Goal: Task Accomplishment & Management: Complete application form

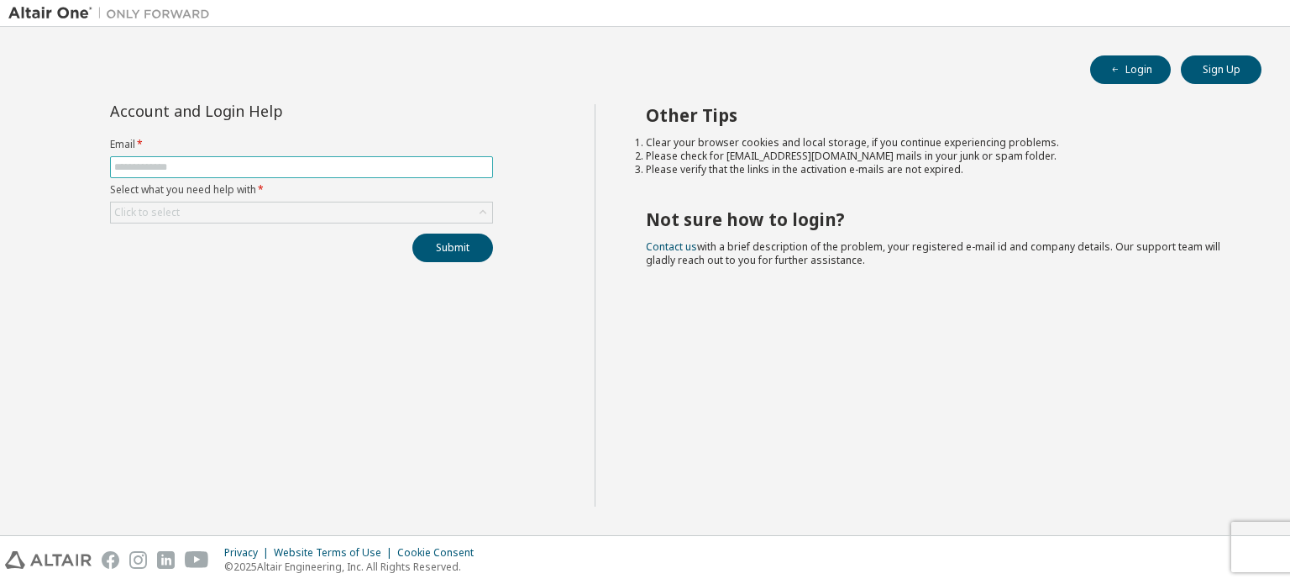
click at [417, 165] on input "text" at bounding box center [301, 166] width 375 height 13
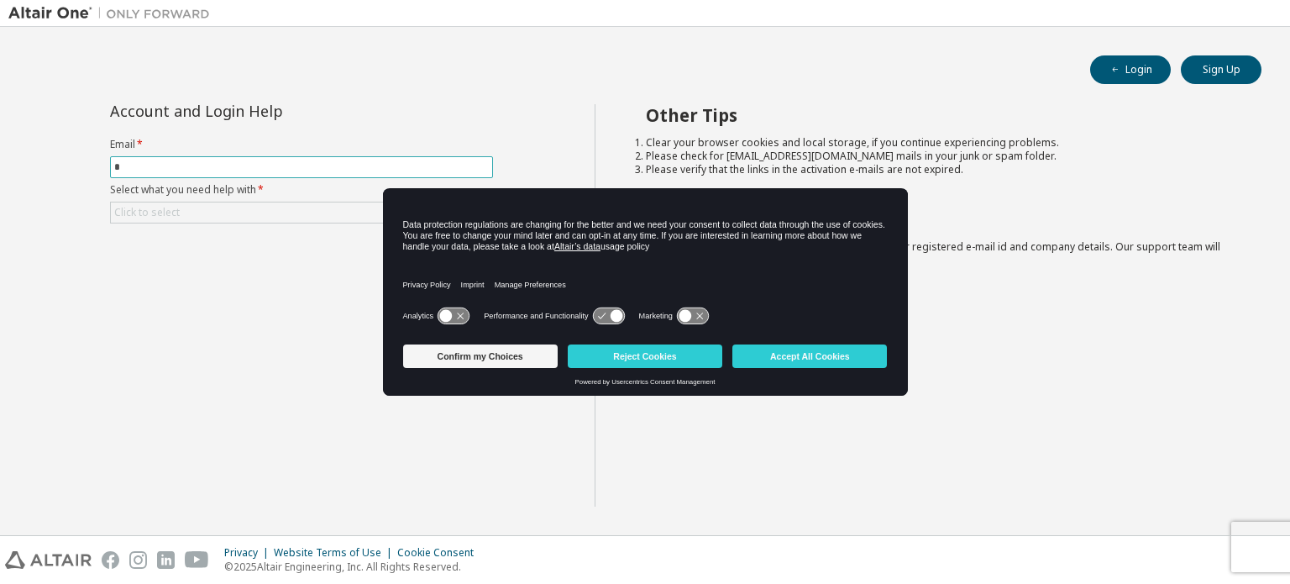
type input "*"
click at [511, 332] on div "Analytics Performance and Functionality Marketing" at bounding box center [645, 321] width 485 height 34
click at [510, 355] on button "Confirm my Choices" at bounding box center [480, 356] width 155 height 24
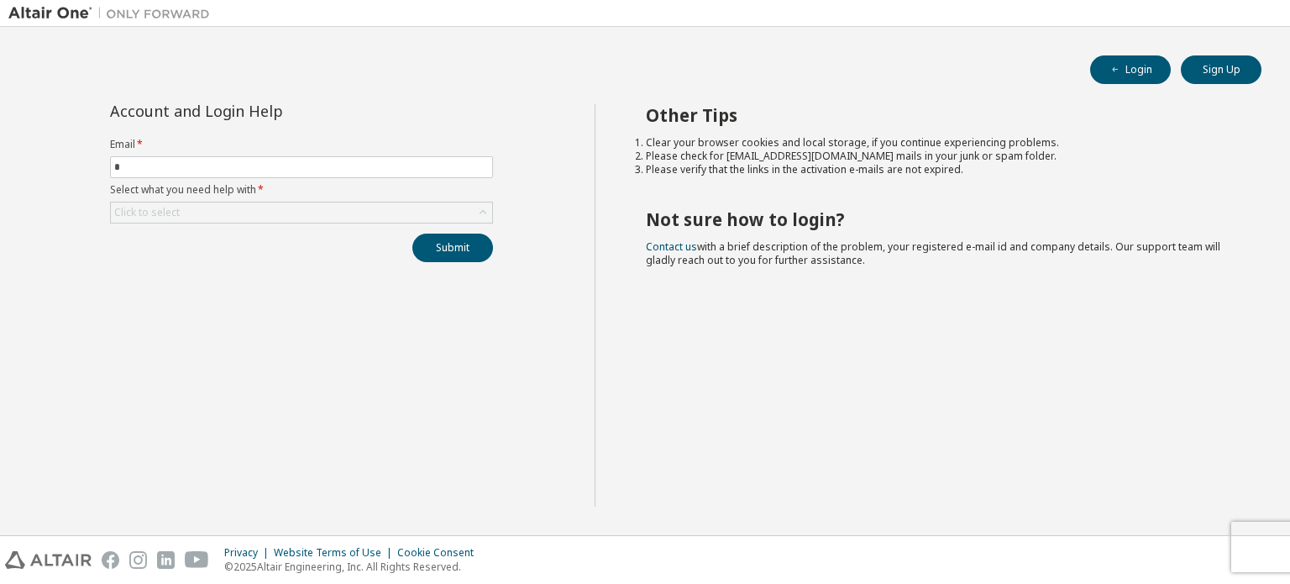
click at [338, 181] on form "Email * * Select what you need help with * Click to select" at bounding box center [301, 181] width 383 height 86
click at [364, 171] on span "*" at bounding box center [301, 167] width 383 height 22
click at [369, 160] on input "*" at bounding box center [301, 166] width 375 height 13
type input "**********"
click at [456, 244] on button "Submit" at bounding box center [452, 247] width 81 height 29
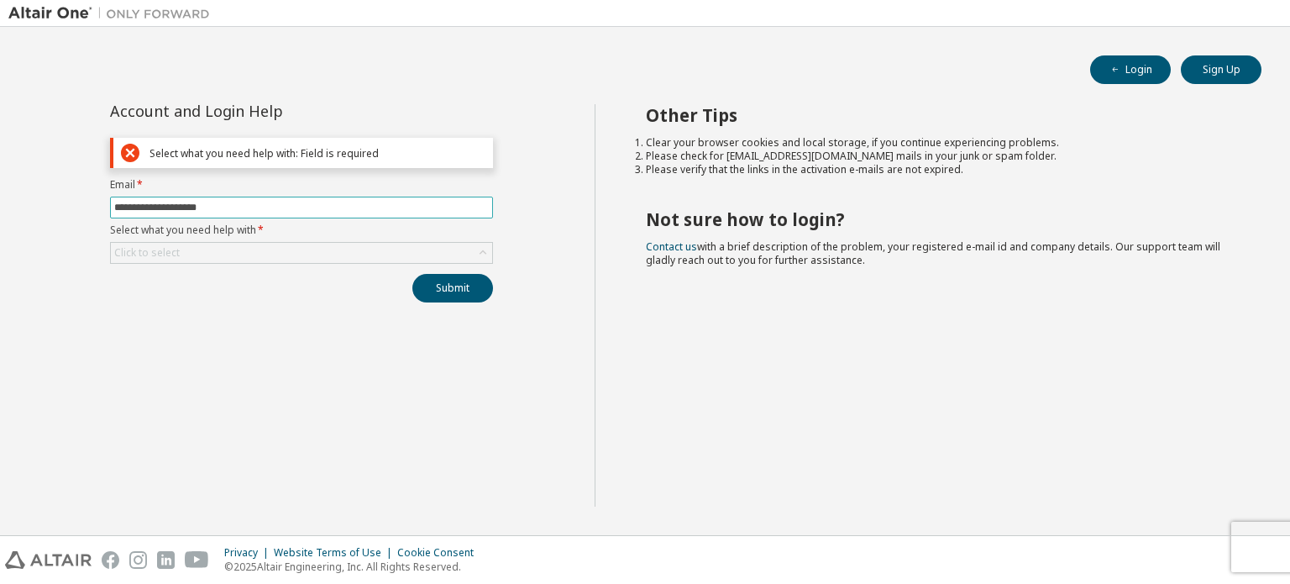
click at [400, 207] on input "**********" at bounding box center [301, 207] width 375 height 13
click at [226, 254] on div "Click to select" at bounding box center [301, 253] width 381 height 20
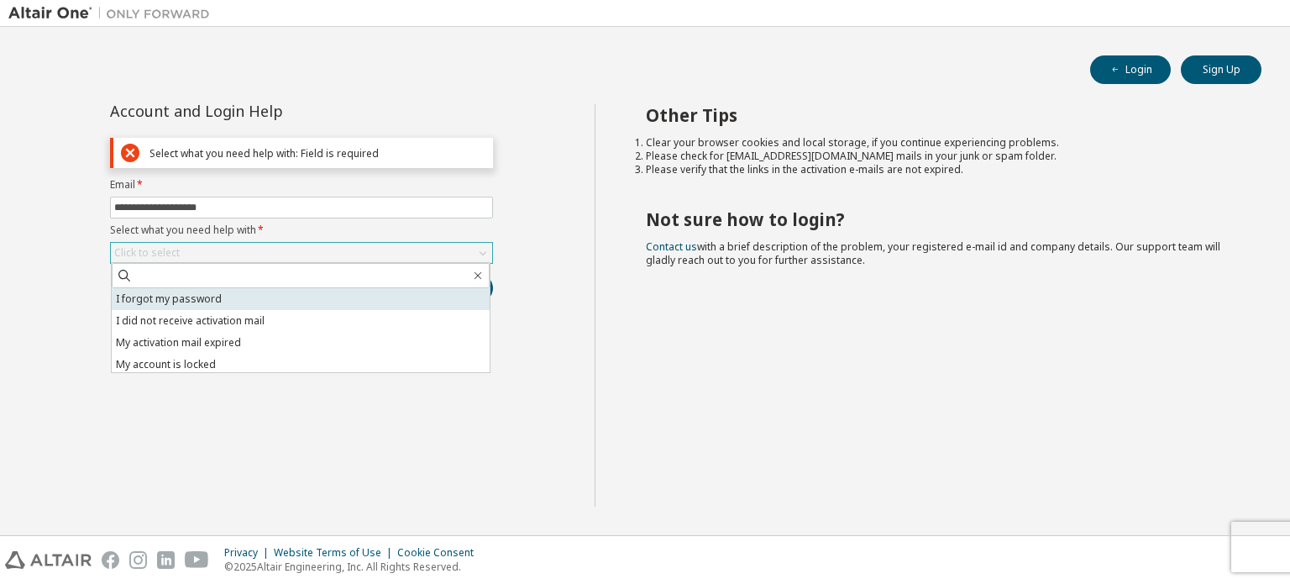
click at [251, 298] on li "I forgot my password" at bounding box center [301, 299] width 378 height 22
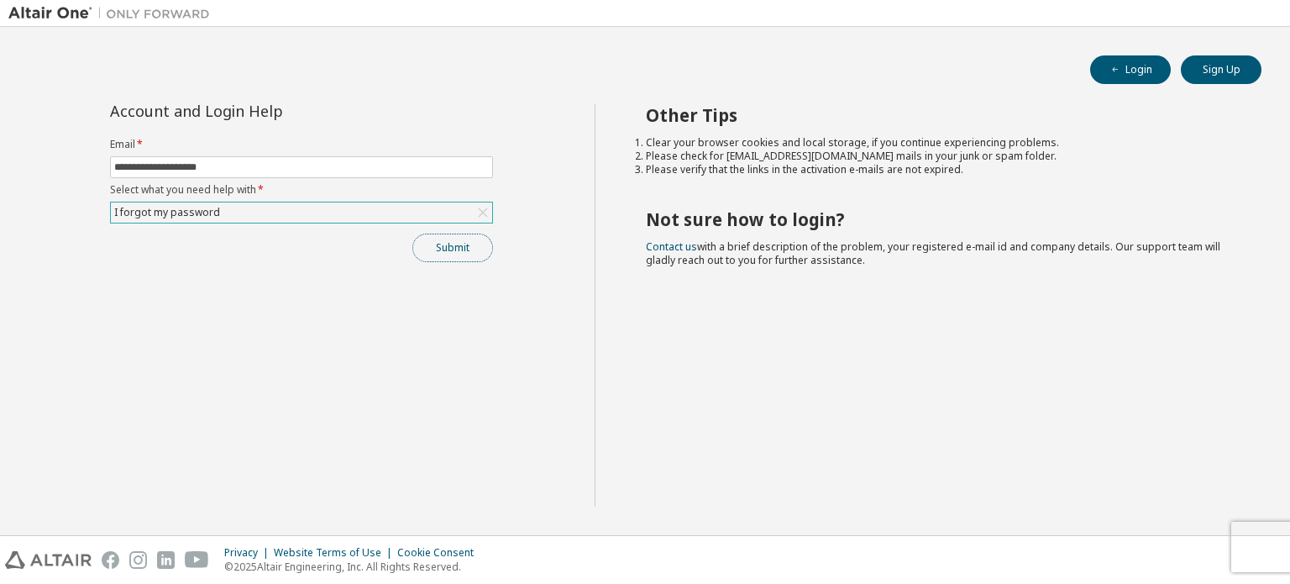
click at [423, 253] on button "Submit" at bounding box center [452, 247] width 81 height 29
click at [464, 242] on button "Submit" at bounding box center [452, 247] width 81 height 29
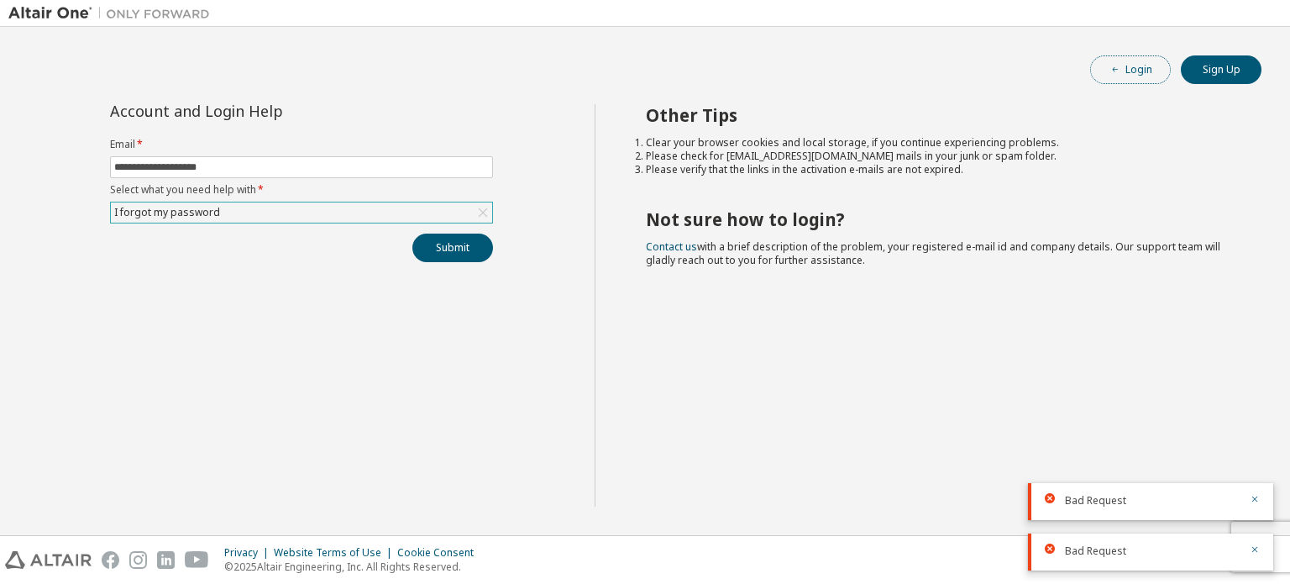
click at [1113, 65] on icon "button" at bounding box center [1115, 70] width 10 height 10
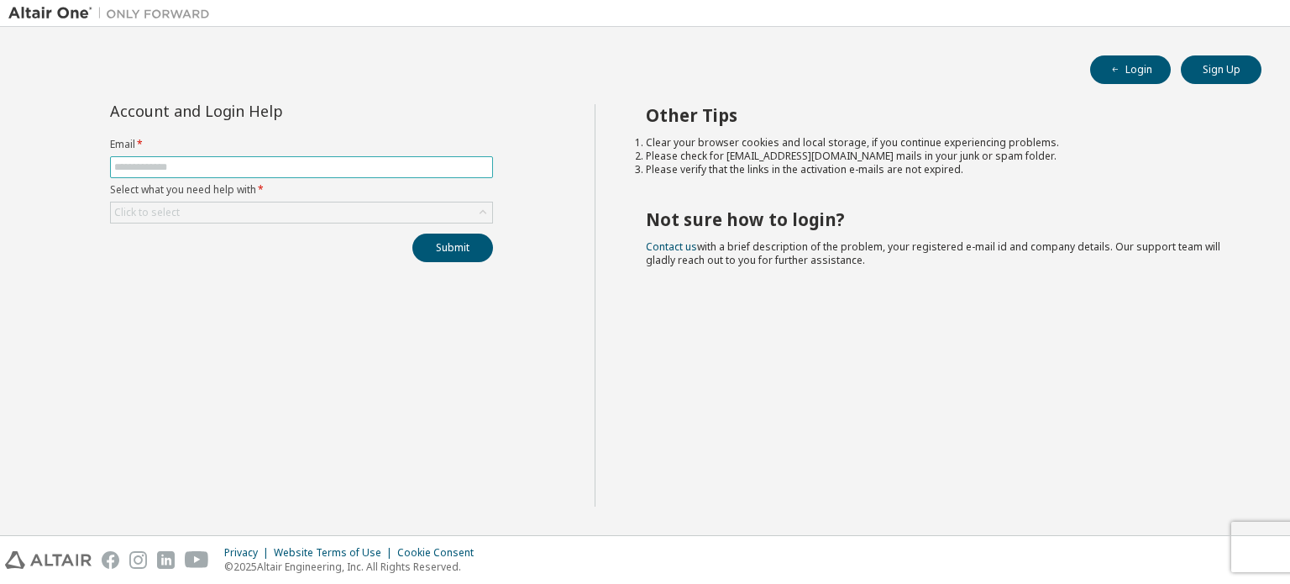
click at [396, 167] on input "text" at bounding box center [301, 166] width 375 height 13
type input "**********"
click at [299, 214] on div "Click to select" at bounding box center [301, 212] width 381 height 20
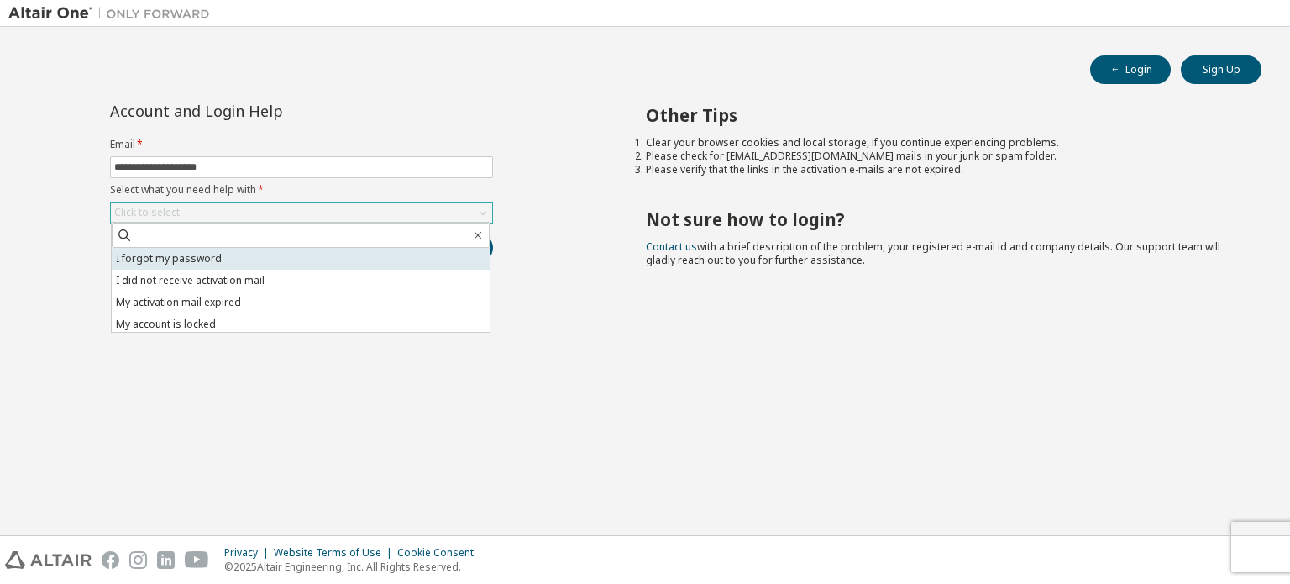
click at [254, 253] on li "I forgot my password" at bounding box center [301, 259] width 378 height 22
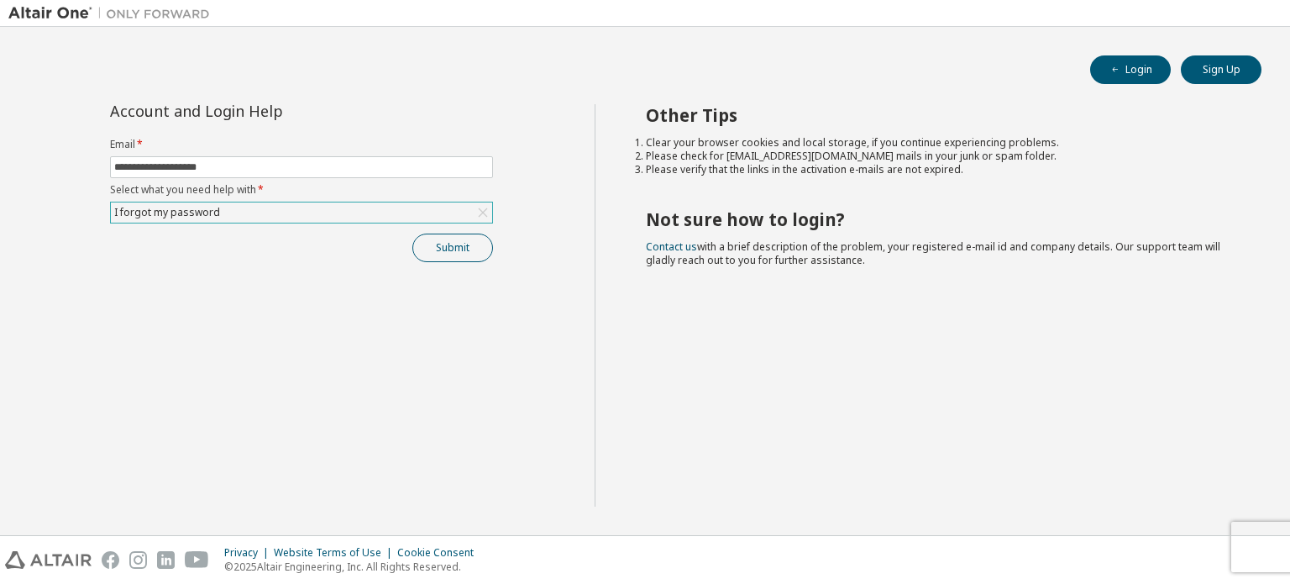
drag, startPoint x: 415, startPoint y: 262, endPoint x: 425, endPoint y: 256, distance: 11.7
click at [415, 261] on div "**********" at bounding box center [301, 305] width 586 height 402
click at [430, 253] on button "Submit" at bounding box center [452, 247] width 81 height 29
click at [1108, 555] on span "Bad Request" at bounding box center [1095, 550] width 61 height 13
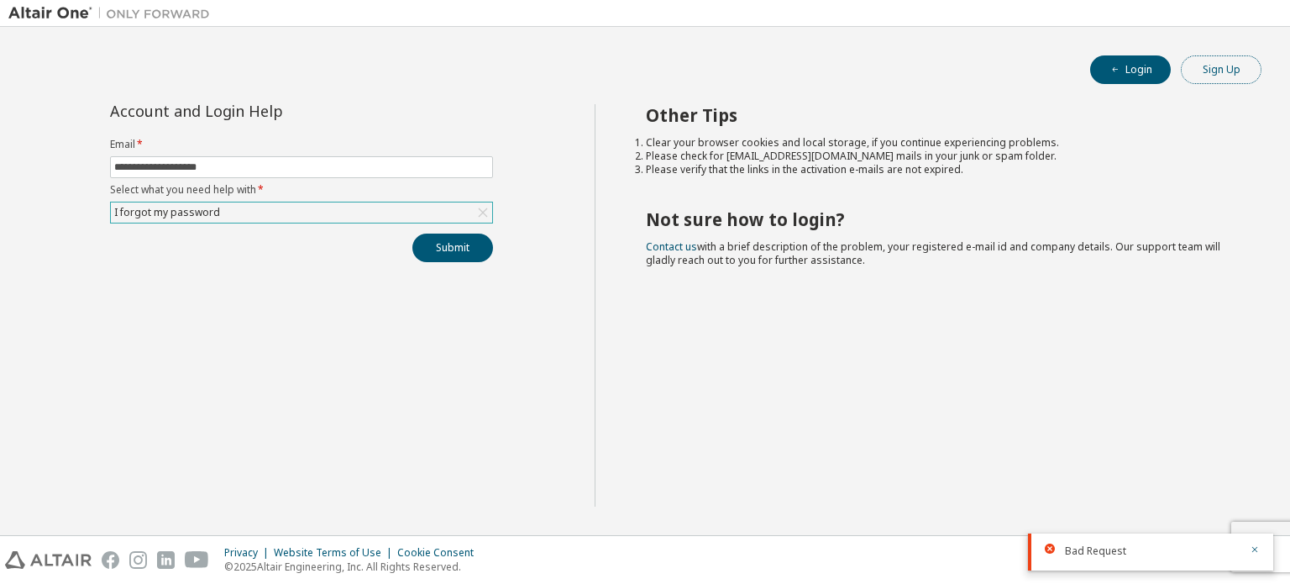
click at [1195, 81] on button "Sign Up" at bounding box center [1221, 69] width 81 height 29
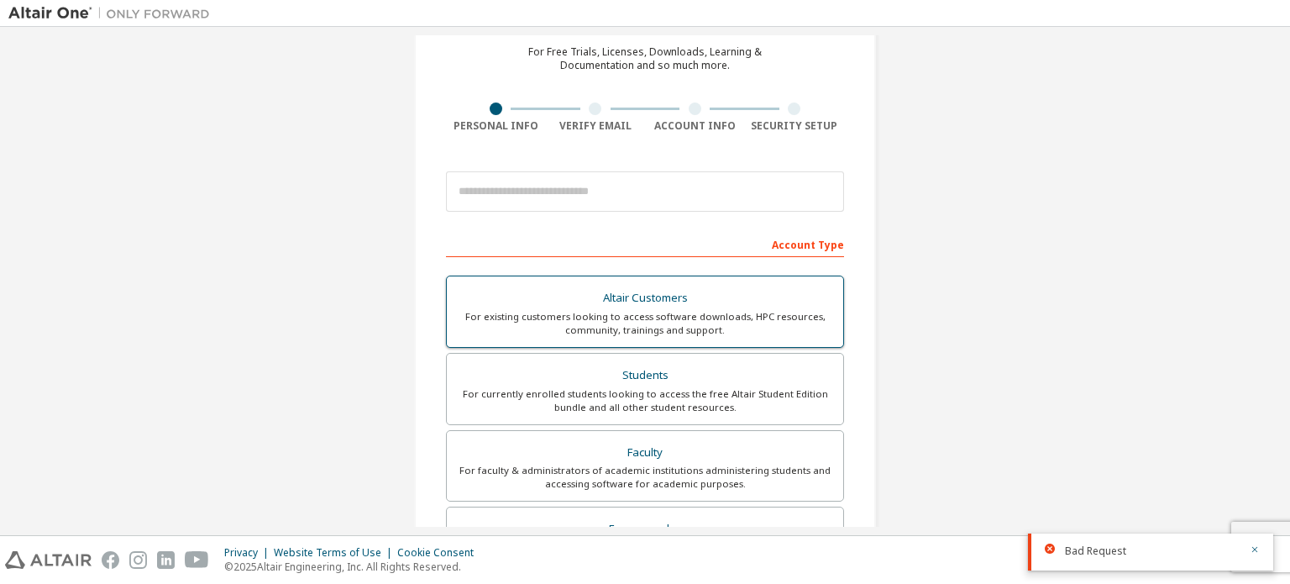
scroll to position [168, 0]
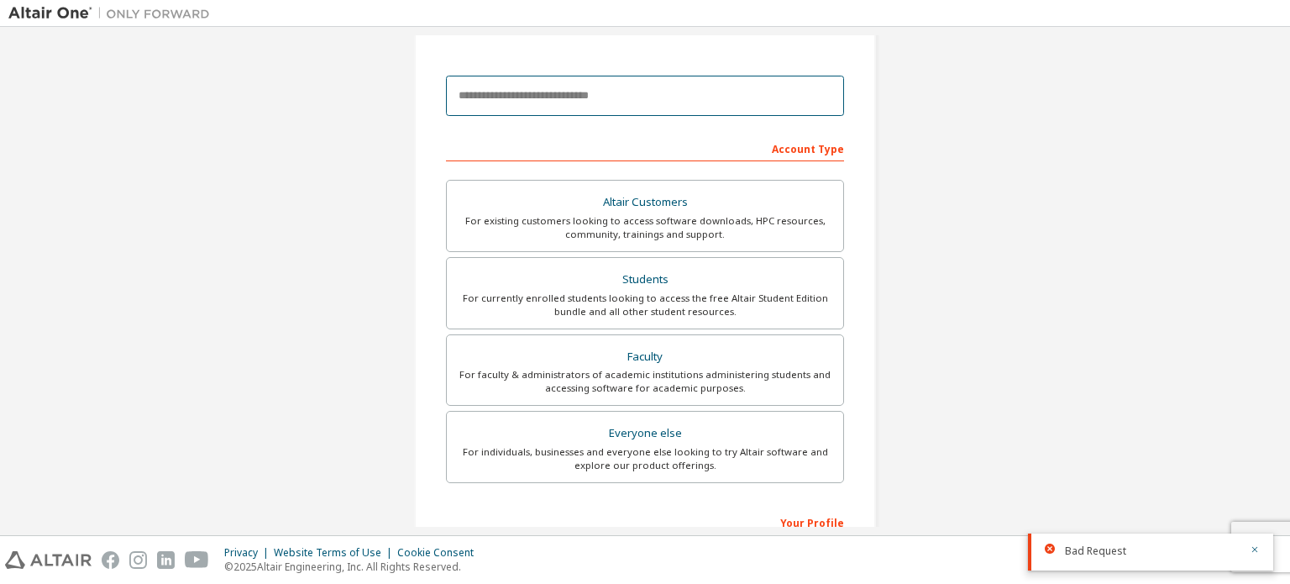
click at [583, 110] on input "email" at bounding box center [645, 96] width 398 height 40
type input "**********"
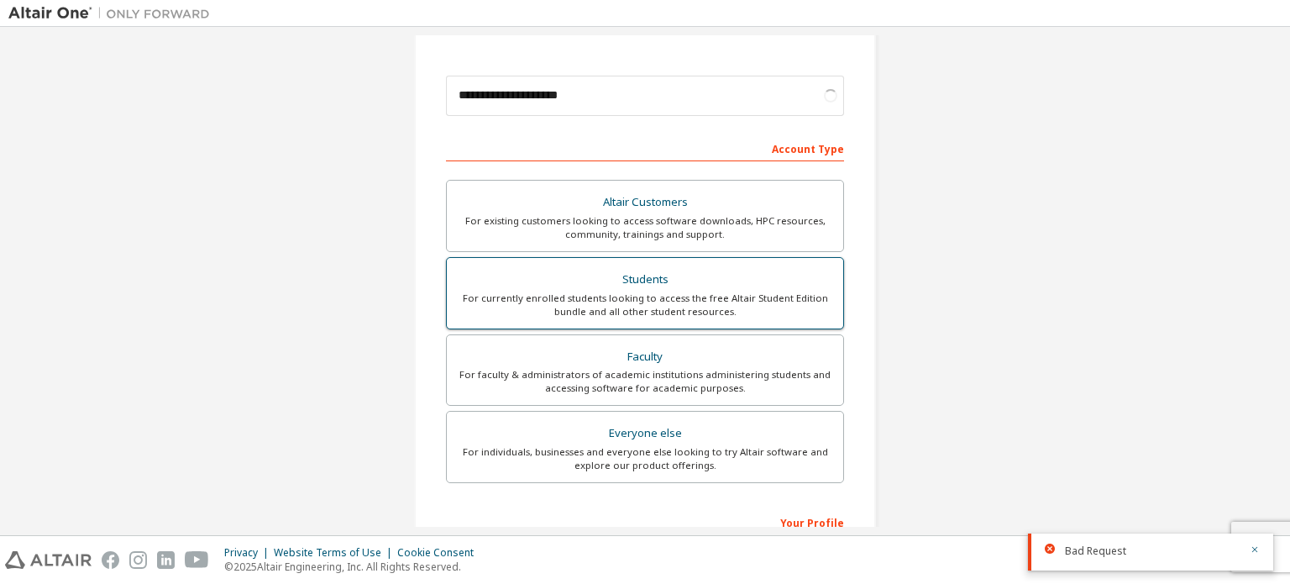
click at [686, 277] on div "Students" at bounding box center [645, 280] width 376 height 24
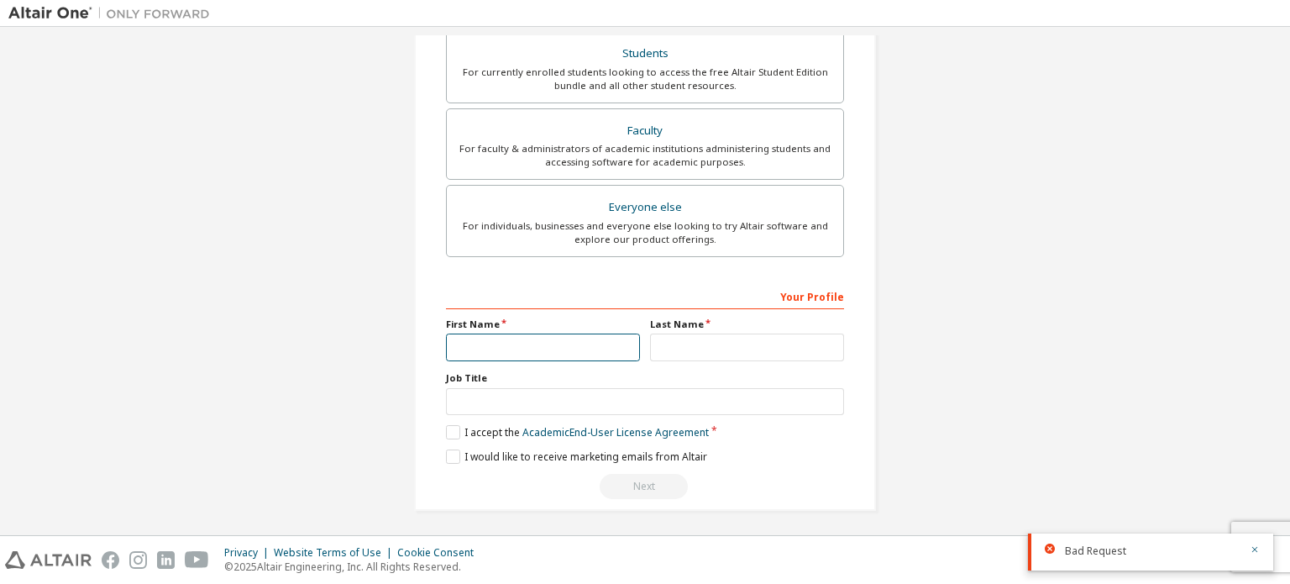
click at [572, 333] on input "text" at bounding box center [543, 347] width 194 height 28
type input "***"
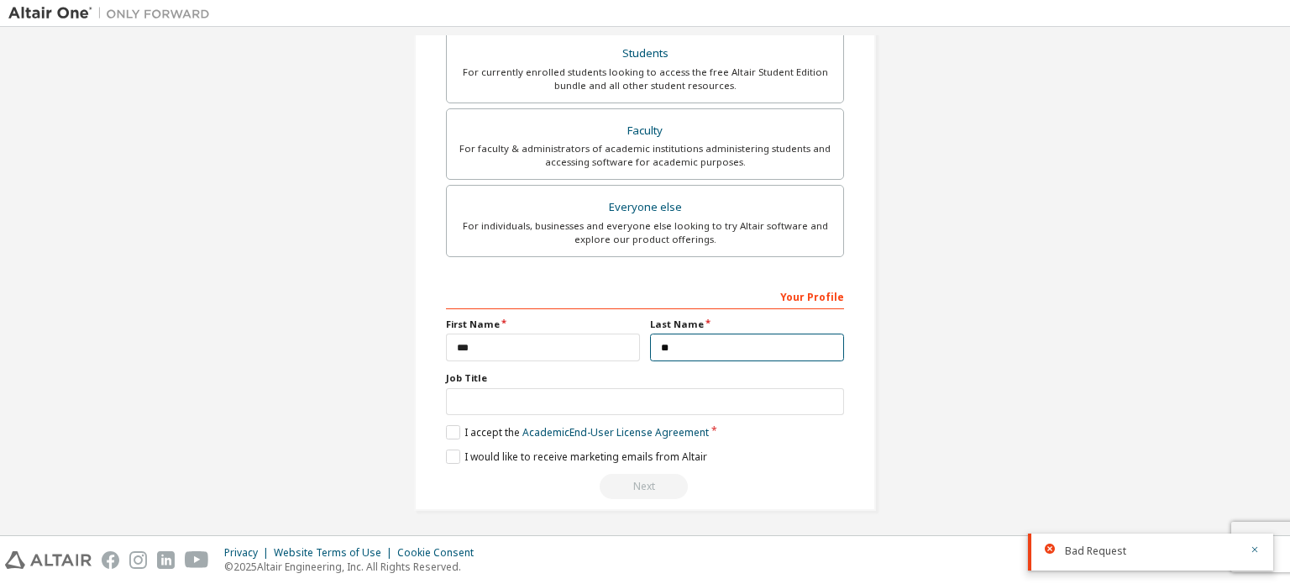
type input "*"
type input "***"
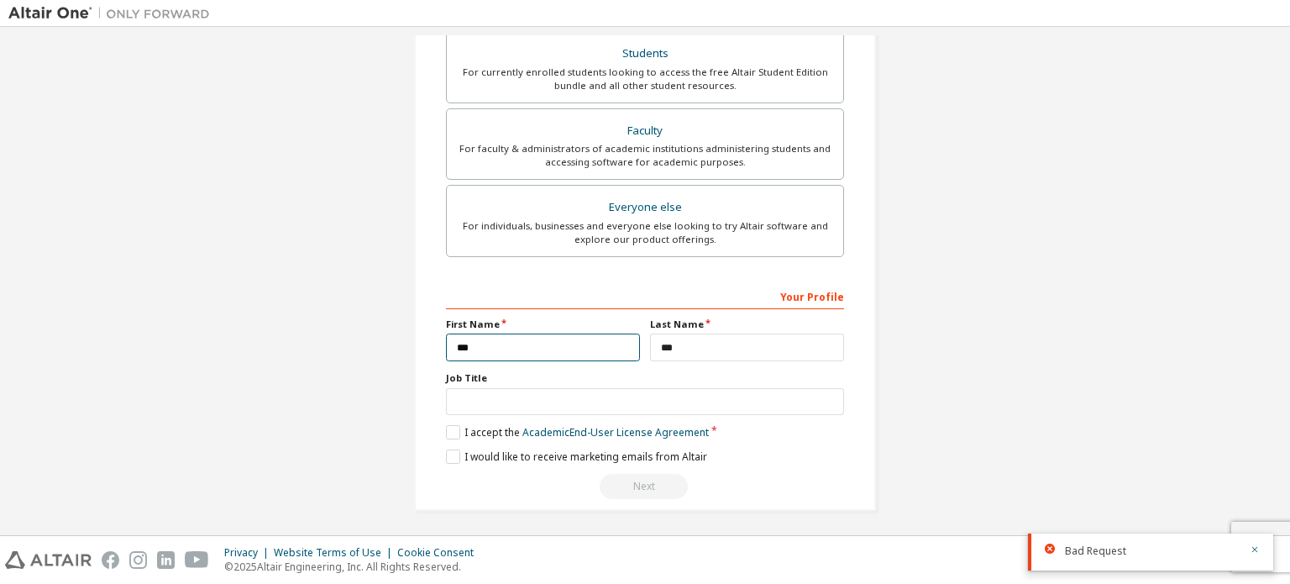
drag, startPoint x: 564, startPoint y: 332, endPoint x: 423, endPoint y: 332, distance: 141.1
click at [423, 332] on div "**********" at bounding box center [645, 86] width 462 height 849
type input "********"
click at [508, 425] on label "I accept the Academic End-User License Agreement" at bounding box center [577, 432] width 263 height 14
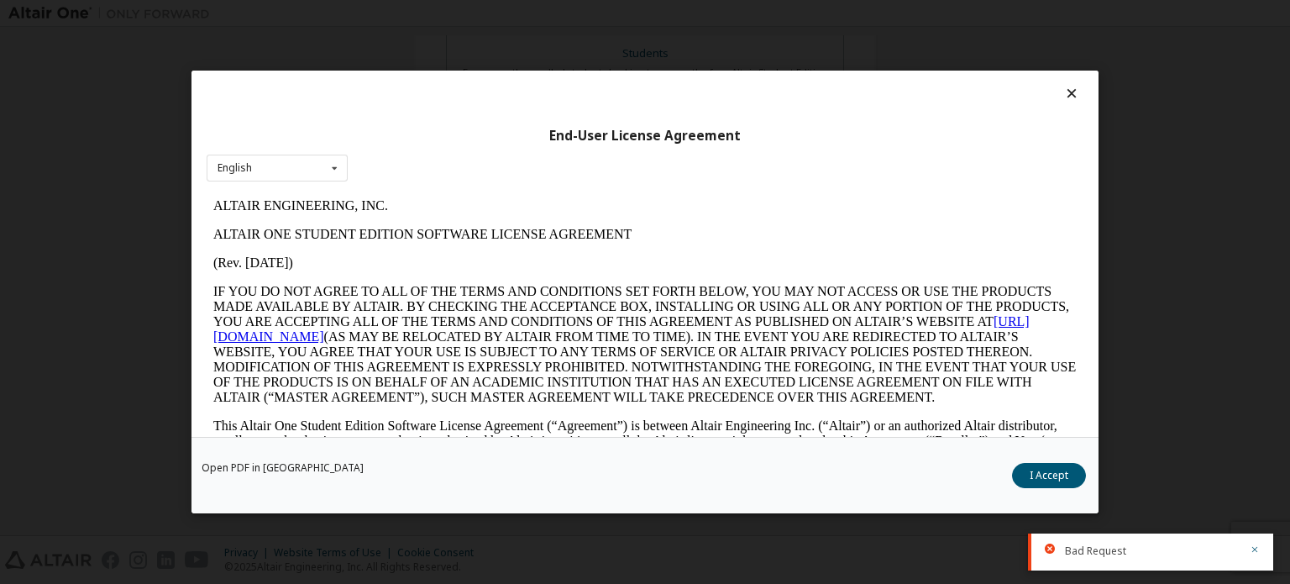
scroll to position [0, 0]
click at [1075, 479] on button "I Accept" at bounding box center [1049, 475] width 74 height 25
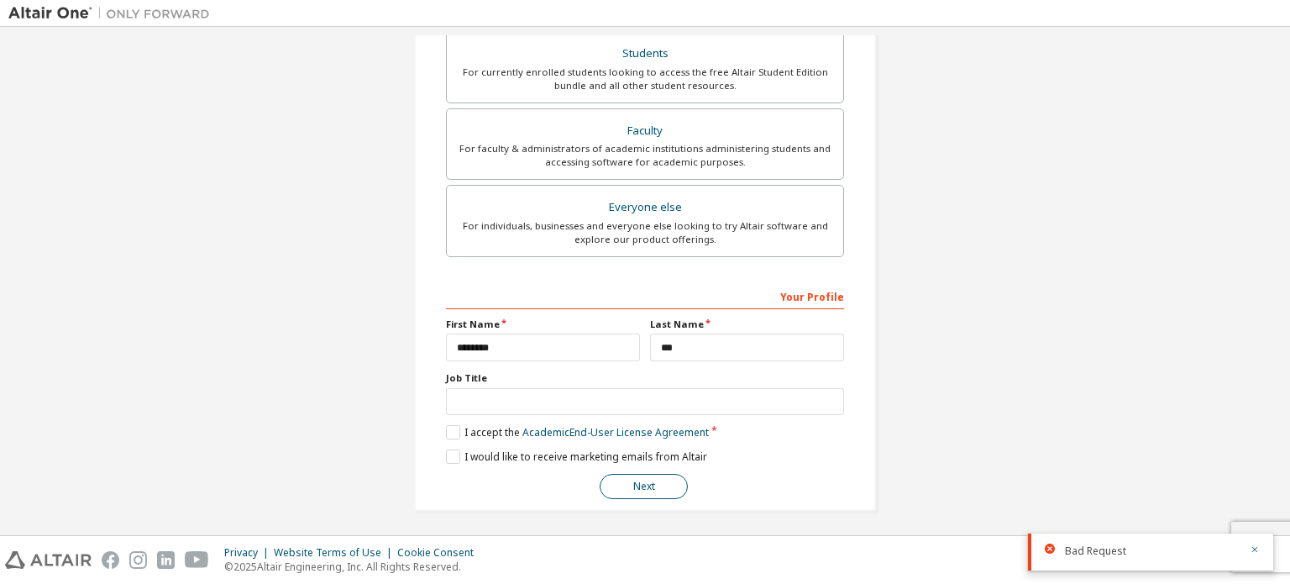
click at [628, 474] on button "Next" at bounding box center [644, 486] width 88 height 25
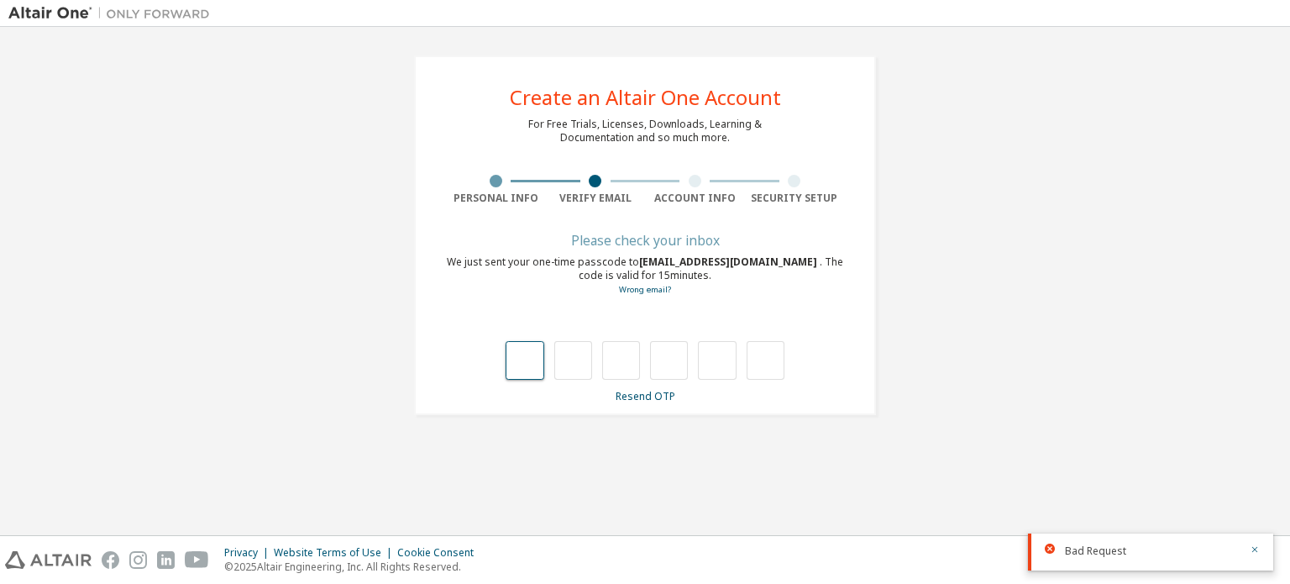
type input "*"
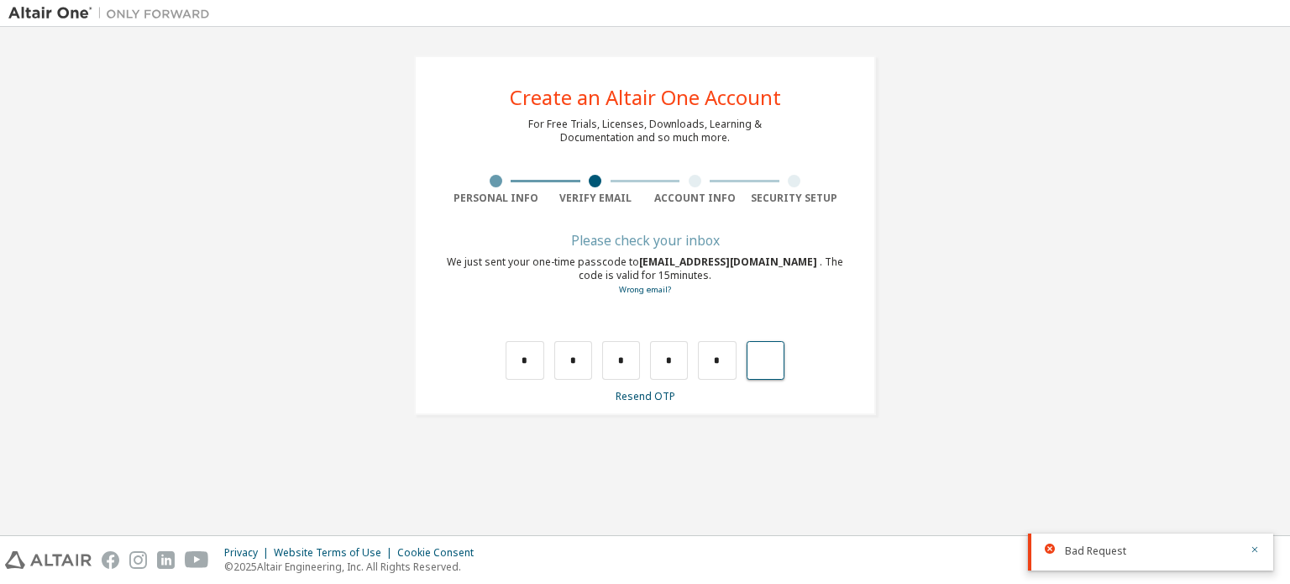
type input "*"
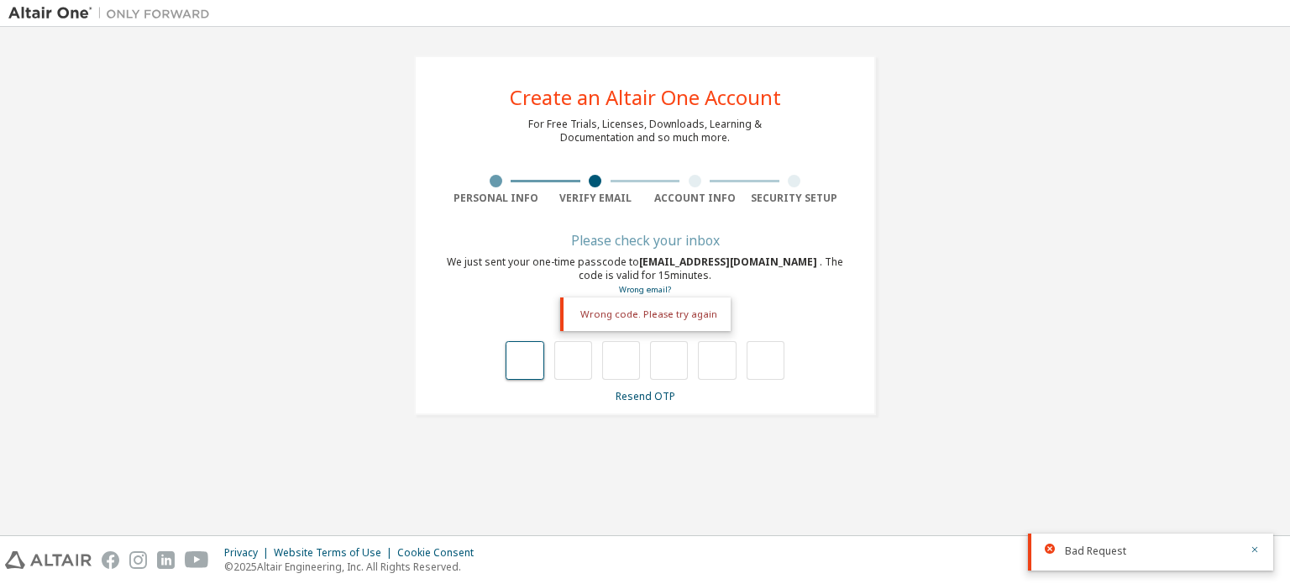
click at [527, 355] on input "text" at bounding box center [525, 360] width 38 height 39
type input "*"
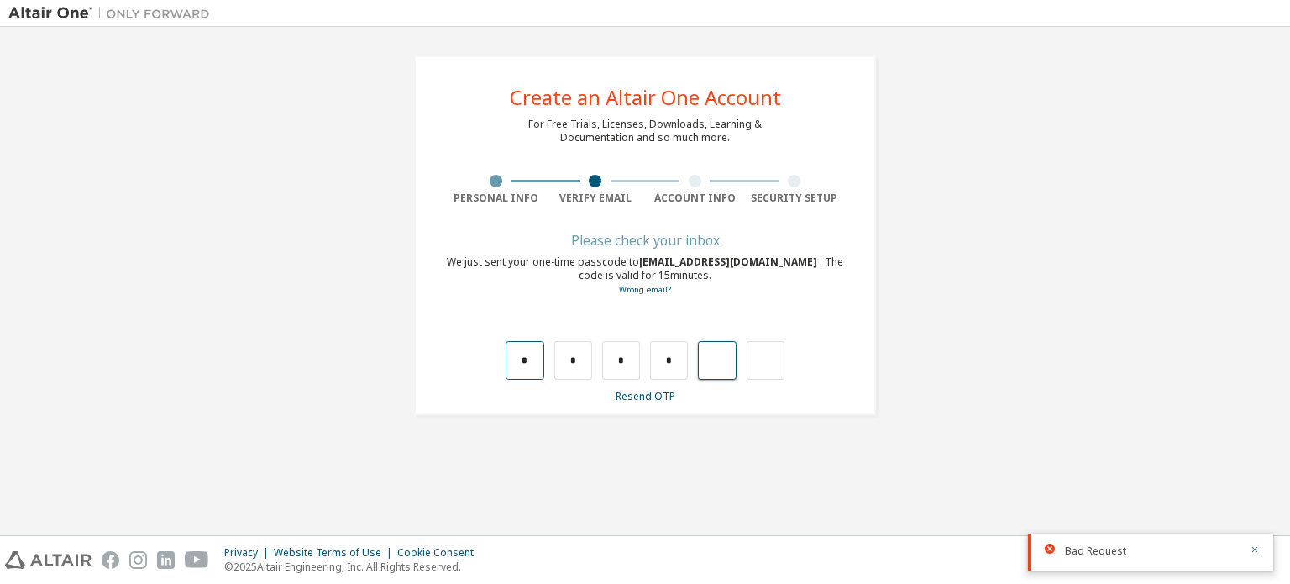
type input "*"
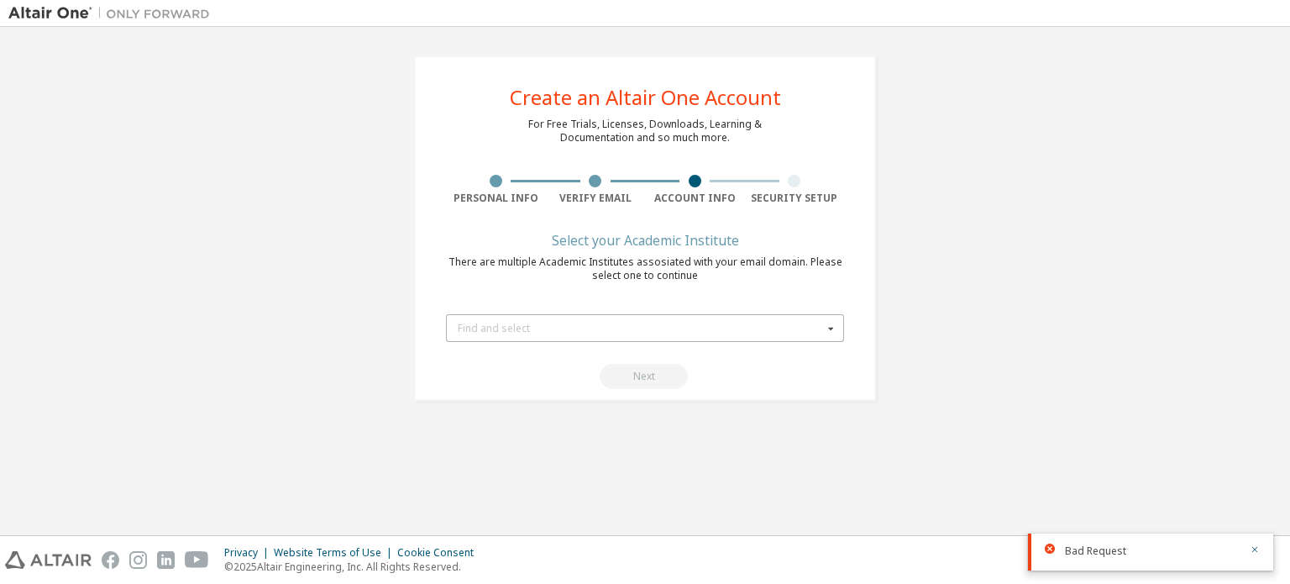
click at [684, 327] on div "Find and select" at bounding box center [640, 328] width 365 height 10
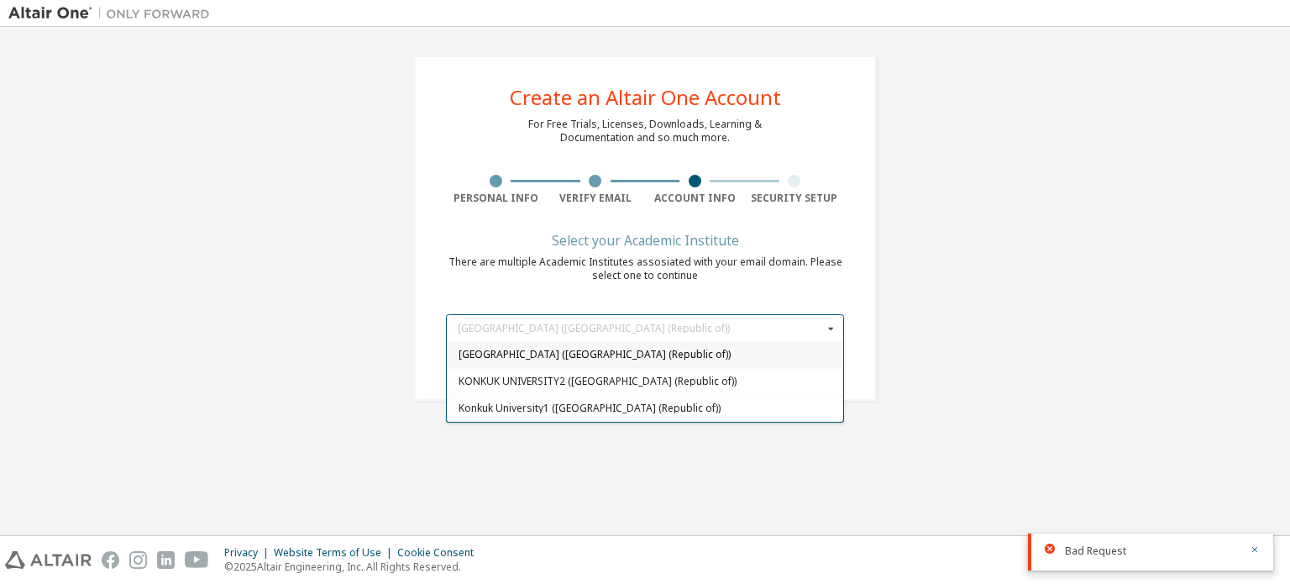
click at [725, 350] on span "[GEOGRAPHIC_DATA] ([GEOGRAPHIC_DATA] (Republic of))" at bounding box center [645, 355] width 374 height 10
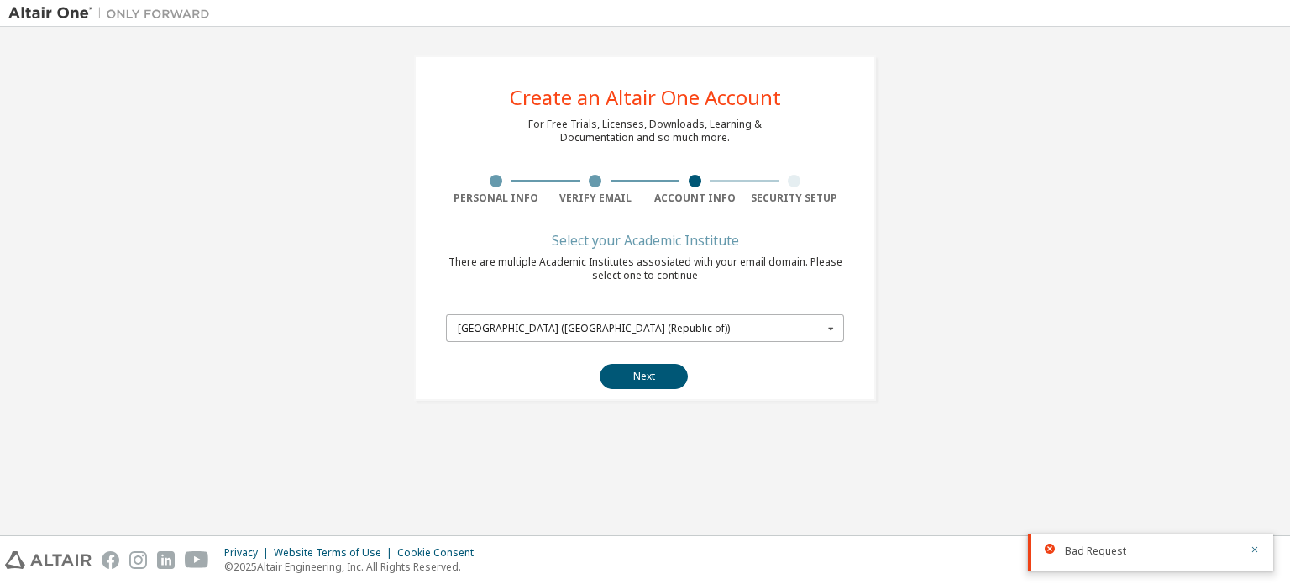
click at [712, 327] on div "[GEOGRAPHIC_DATA] ([GEOGRAPHIC_DATA] (Republic of))" at bounding box center [640, 328] width 365 height 10
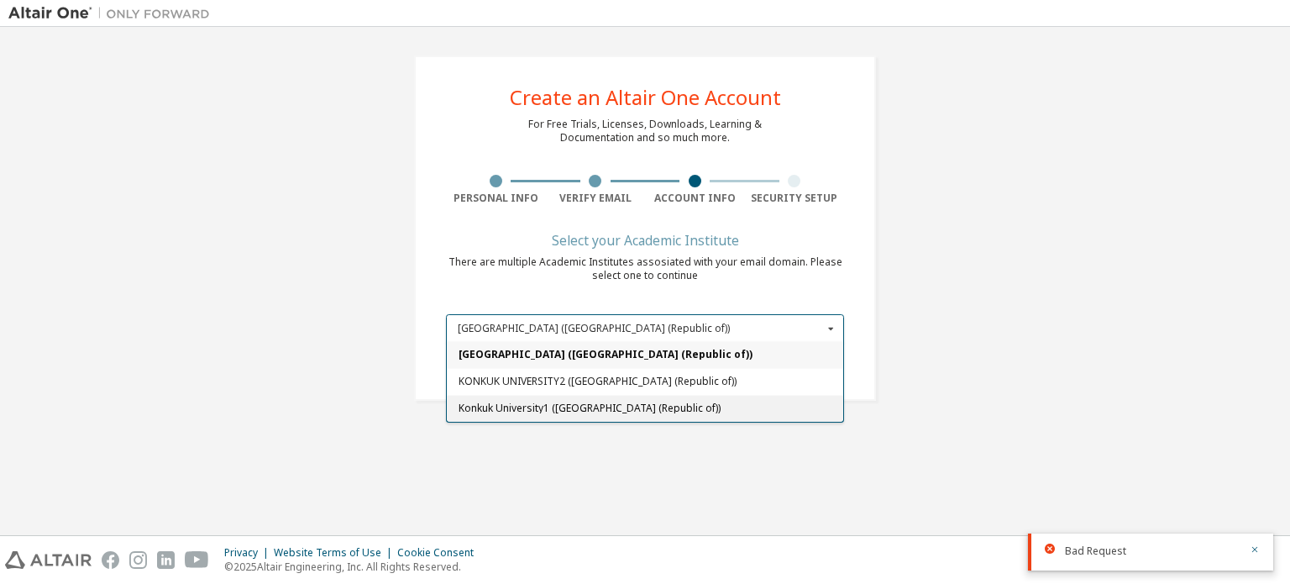
click at [665, 406] on span "Konkuk University1 ([GEOGRAPHIC_DATA] (Republic of))" at bounding box center [645, 408] width 374 height 10
type input "******"
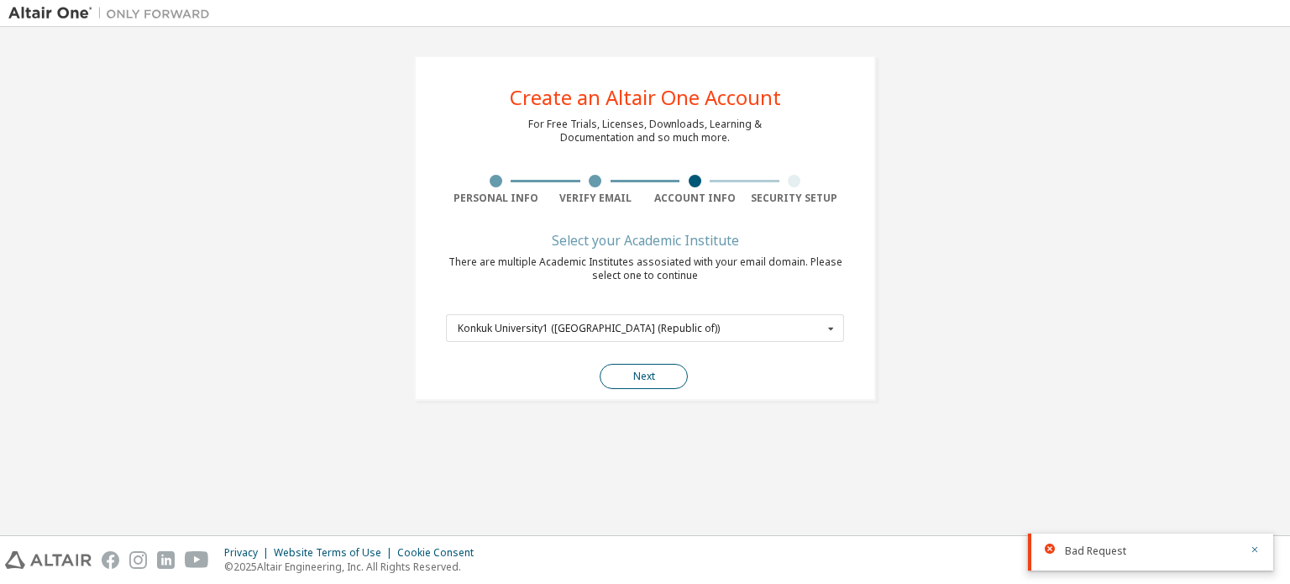
click at [673, 369] on button "Next" at bounding box center [644, 376] width 88 height 25
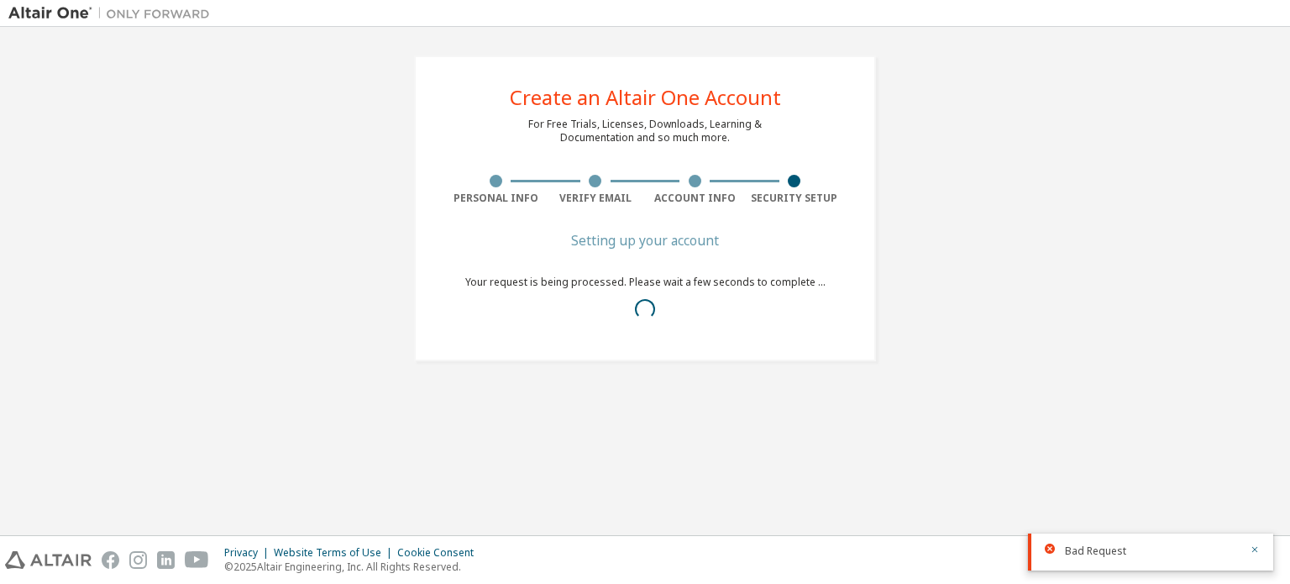
click at [1260, 543] on div "Bad Request" at bounding box center [1150, 551] width 245 height 37
click at [1255, 552] on icon "button" at bounding box center [1255, 549] width 10 height 10
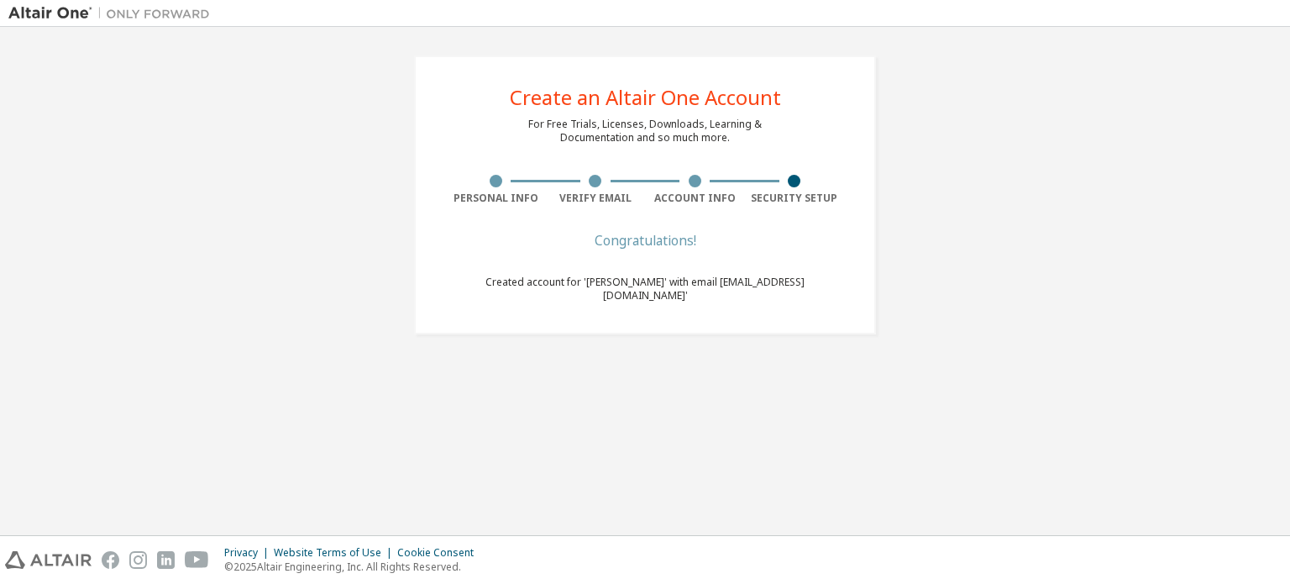
click at [913, 278] on div "Create an Altair One Account For Free Trials, Licenses, Downloads, Learning & D…" at bounding box center [644, 194] width 1273 height 319
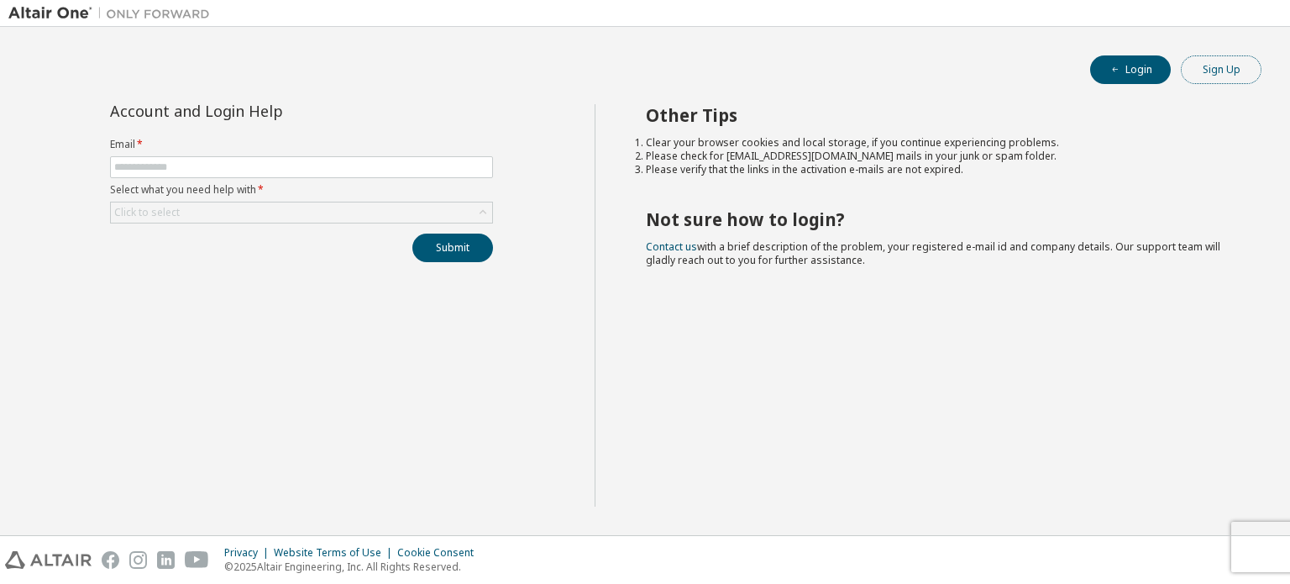
click at [1213, 83] on button "Sign Up" at bounding box center [1221, 69] width 81 height 29
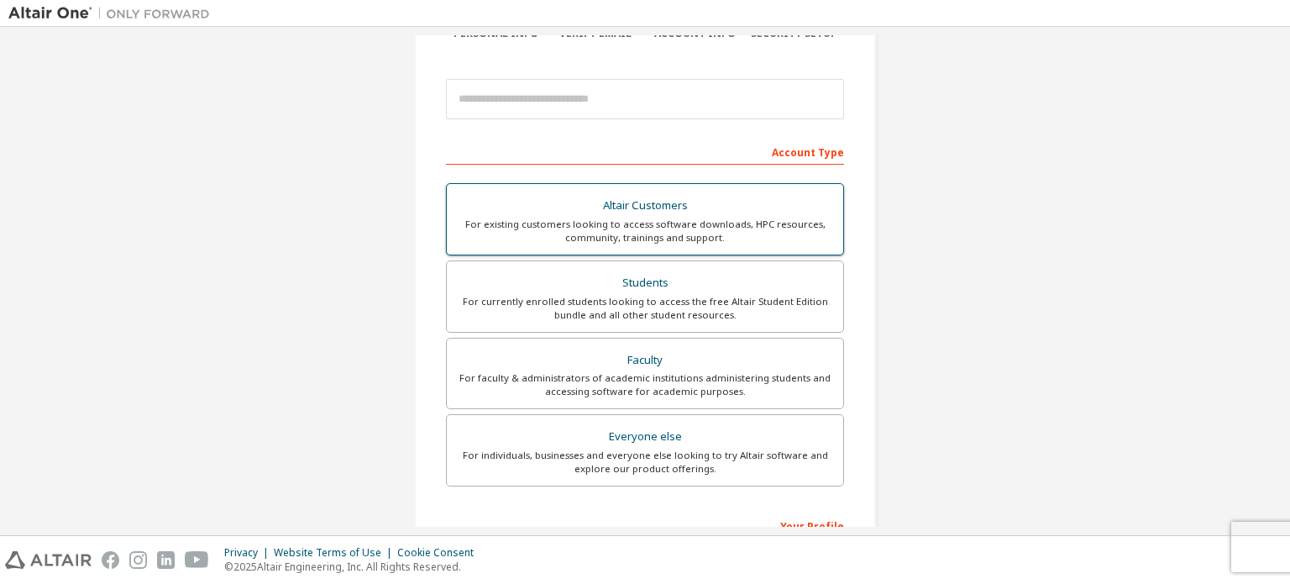
scroll to position [168, 0]
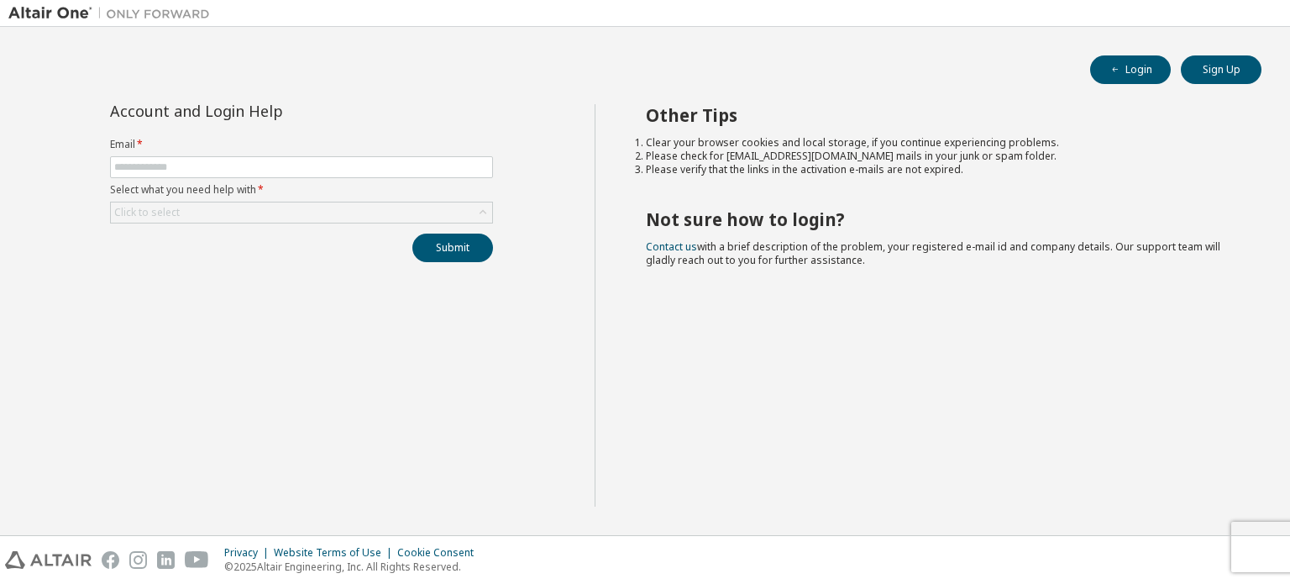
click at [1108, 86] on div "Login Sign Up Account and Login Help Email * Select what you need help with * C…" at bounding box center [644, 280] width 1273 height 491
click at [1119, 76] on button "Login" at bounding box center [1130, 69] width 81 height 29
